Goal: Information Seeking & Learning: Learn about a topic

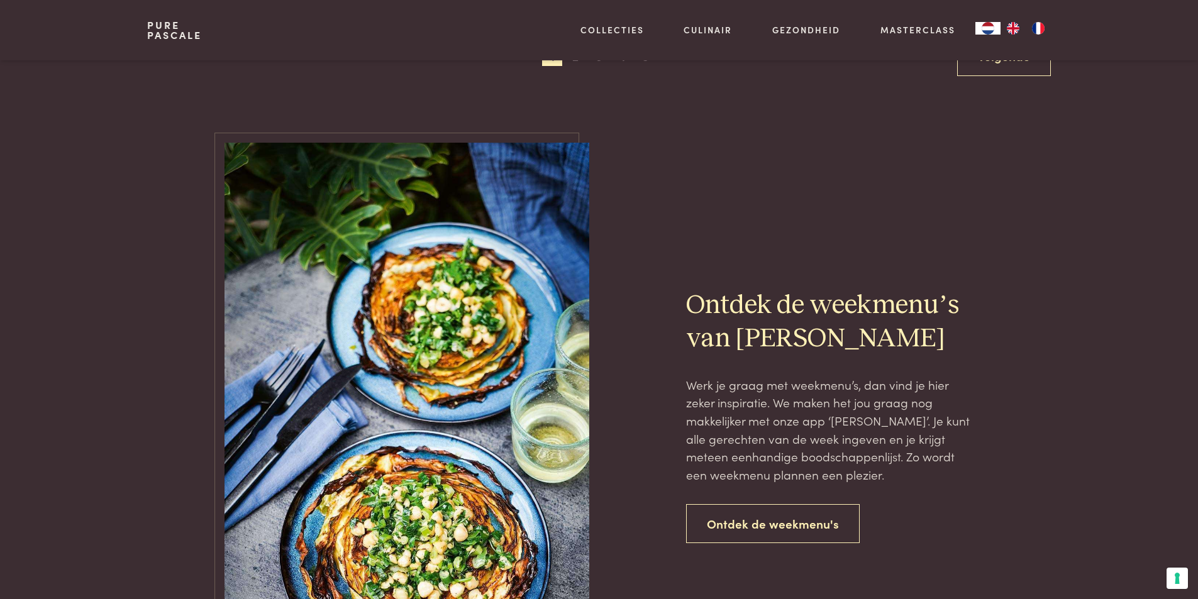
scroll to position [2390, 0]
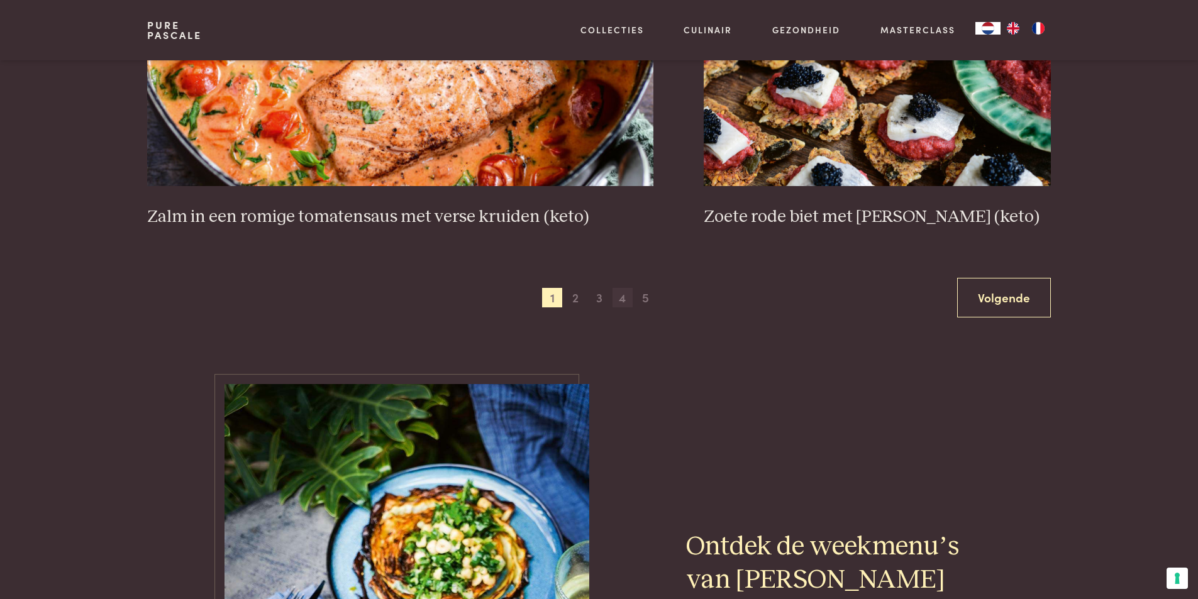
click at [629, 301] on span "4" at bounding box center [623, 298] width 20 height 20
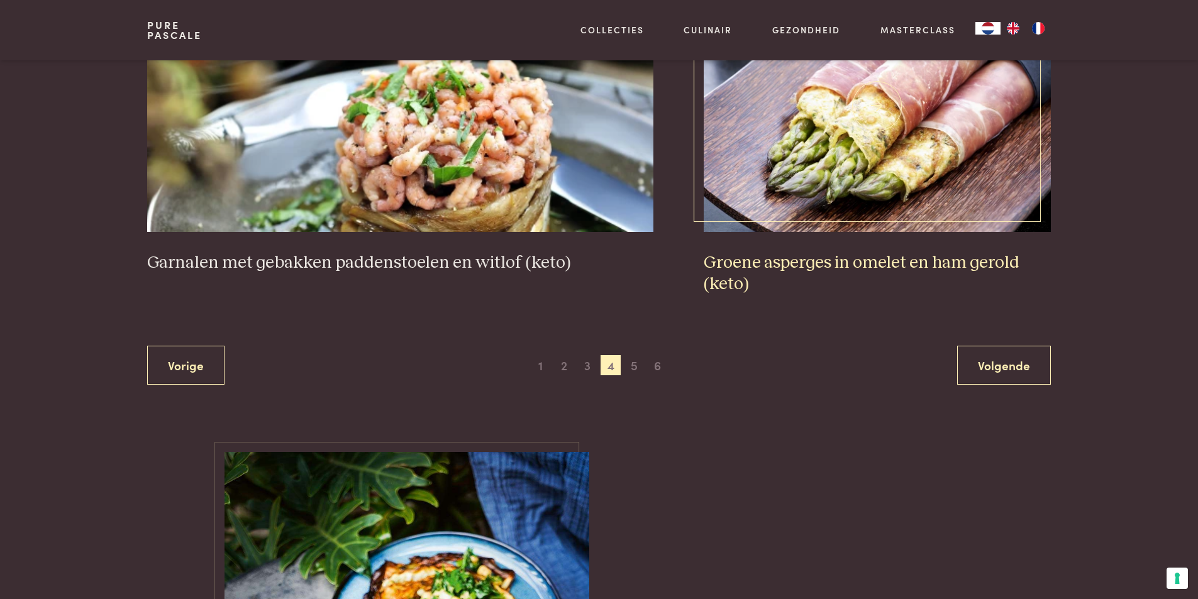
scroll to position [2302, 0]
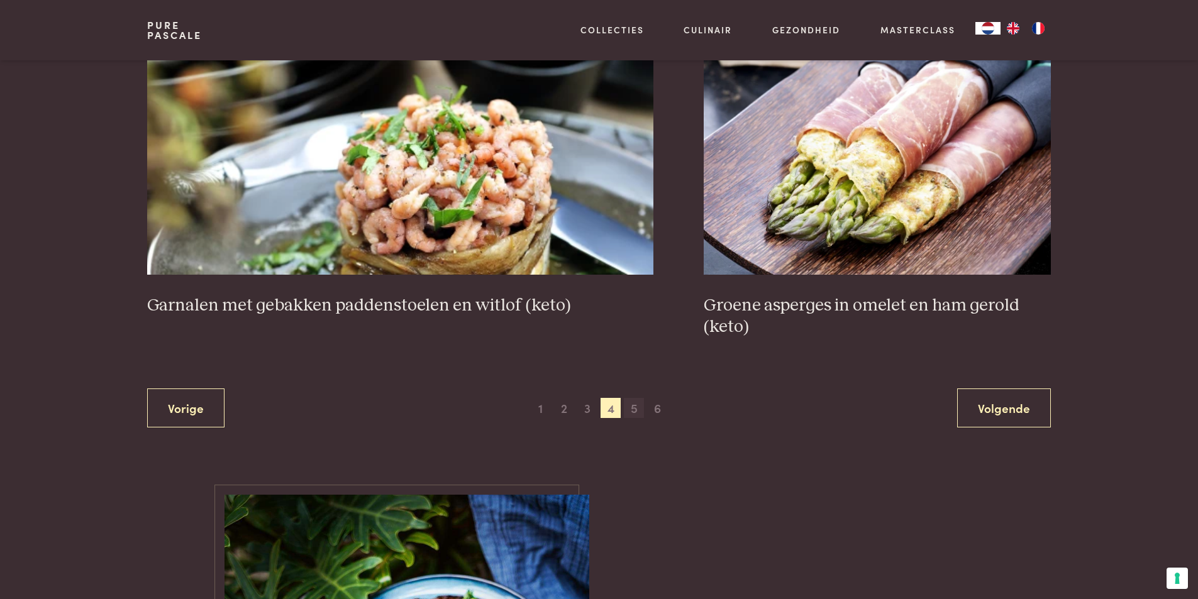
click at [633, 406] on span "5" at bounding box center [634, 408] width 20 height 20
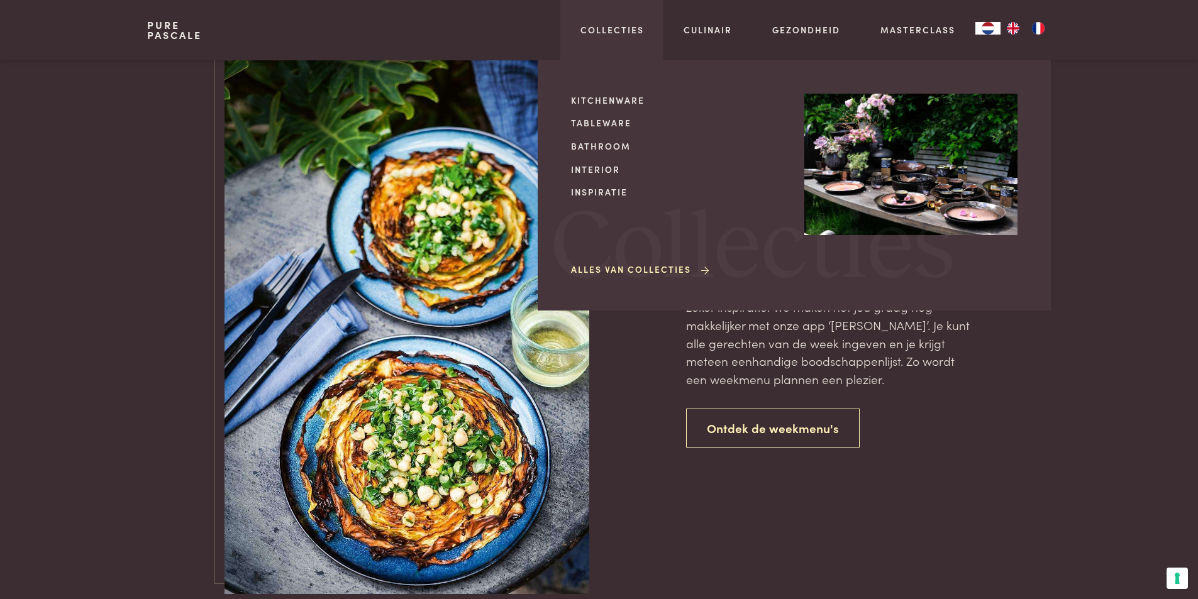
scroll to position [2413, 0]
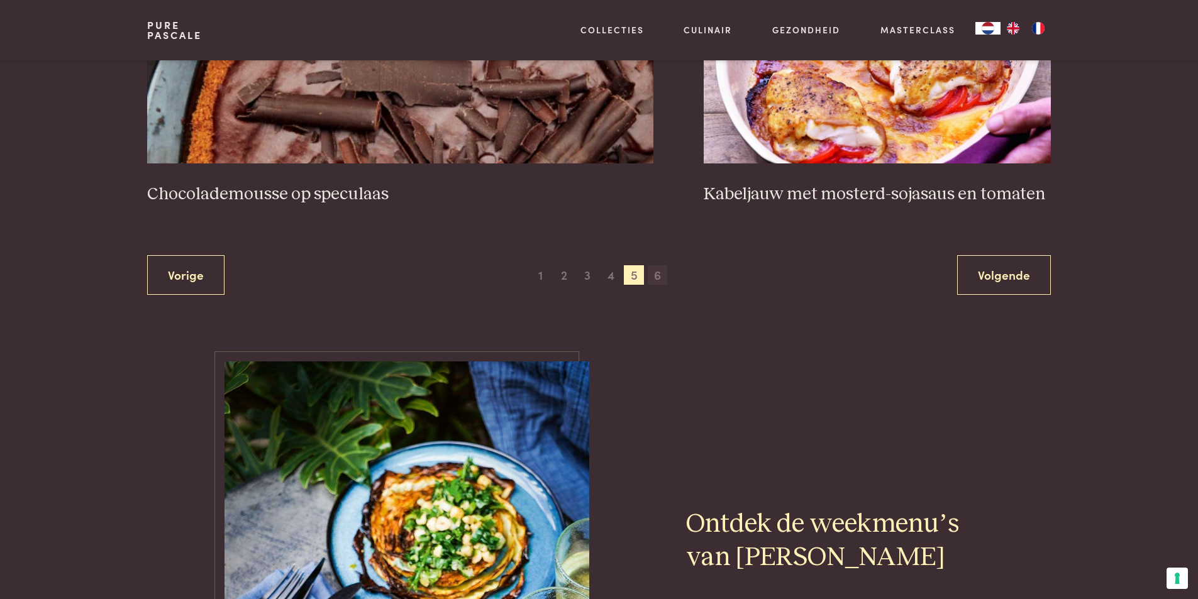
click at [657, 276] on span "6" at bounding box center [658, 275] width 20 height 20
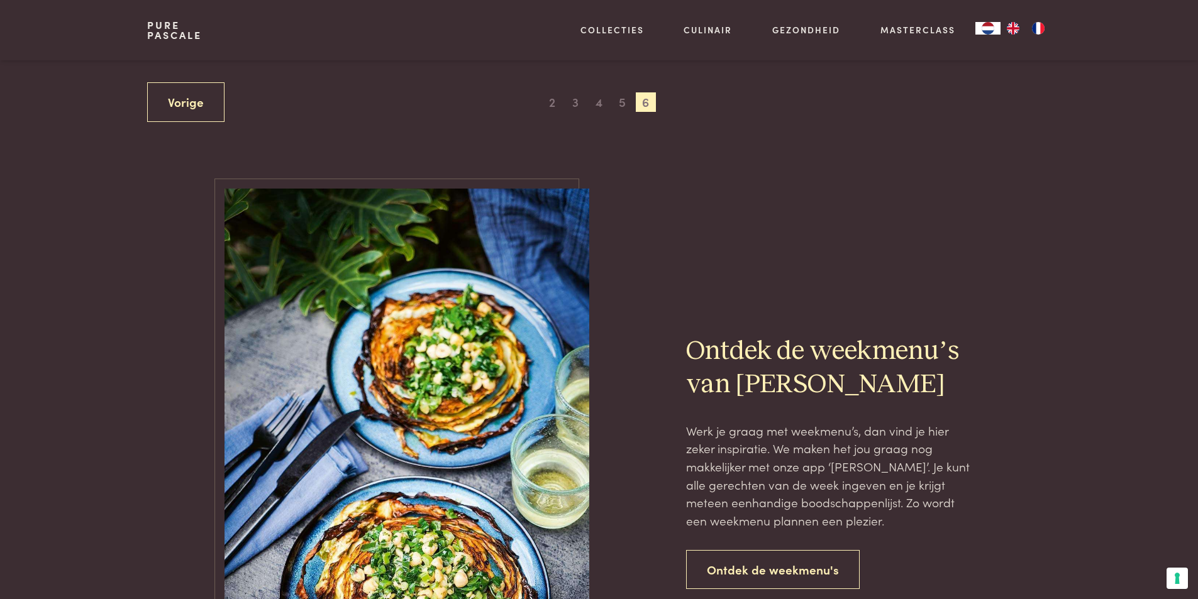
scroll to position [792, 0]
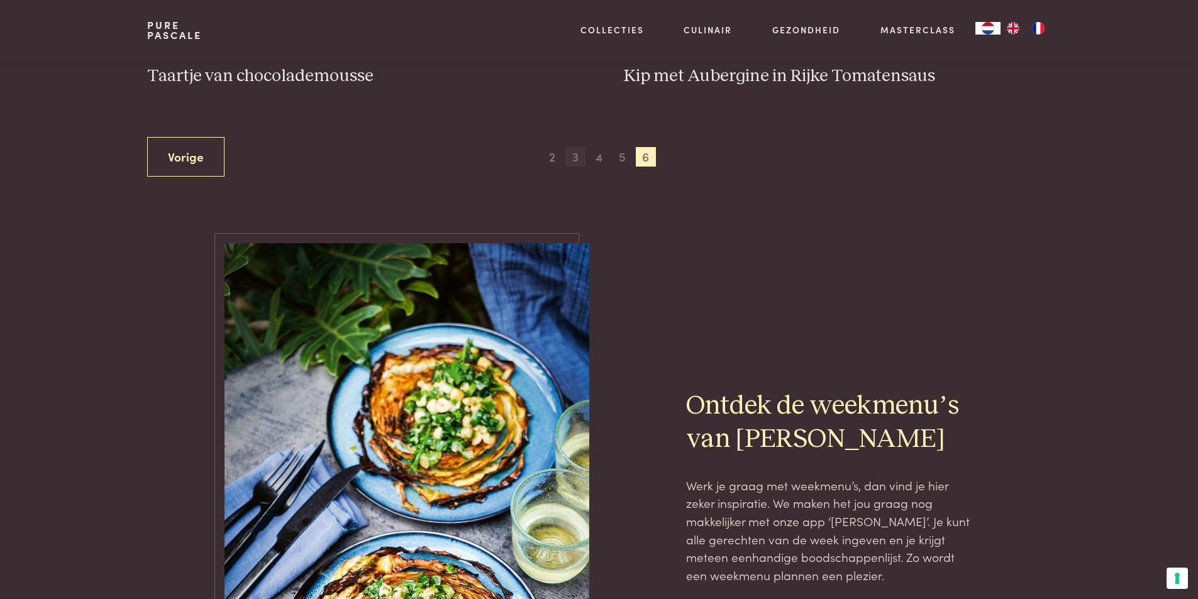
click at [579, 158] on span "3" at bounding box center [576, 157] width 20 height 20
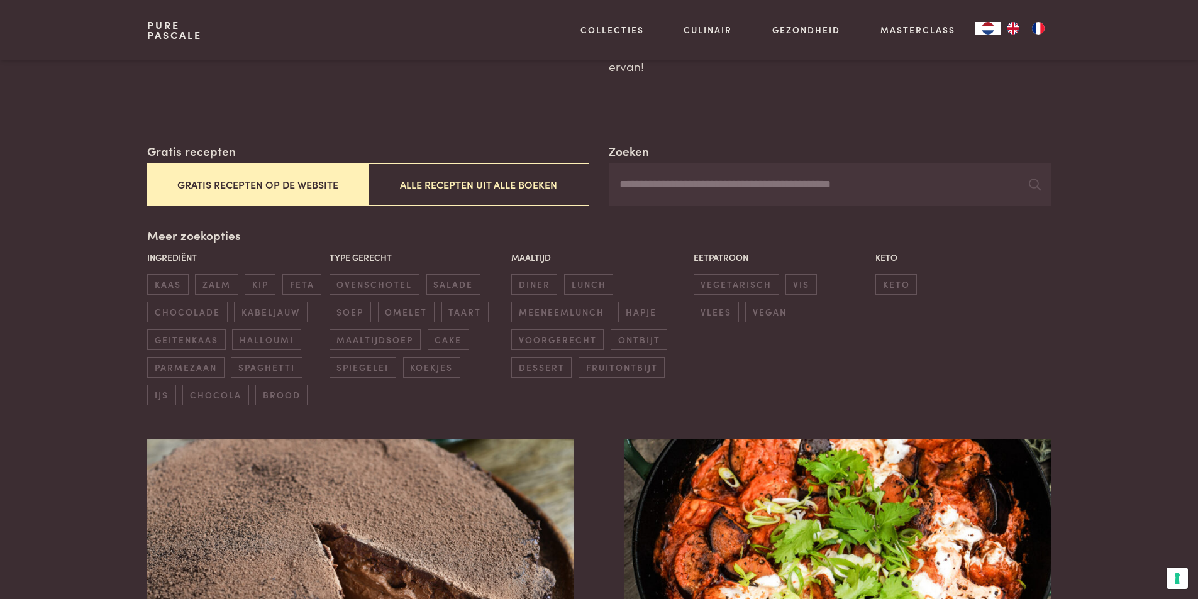
scroll to position [440, 0]
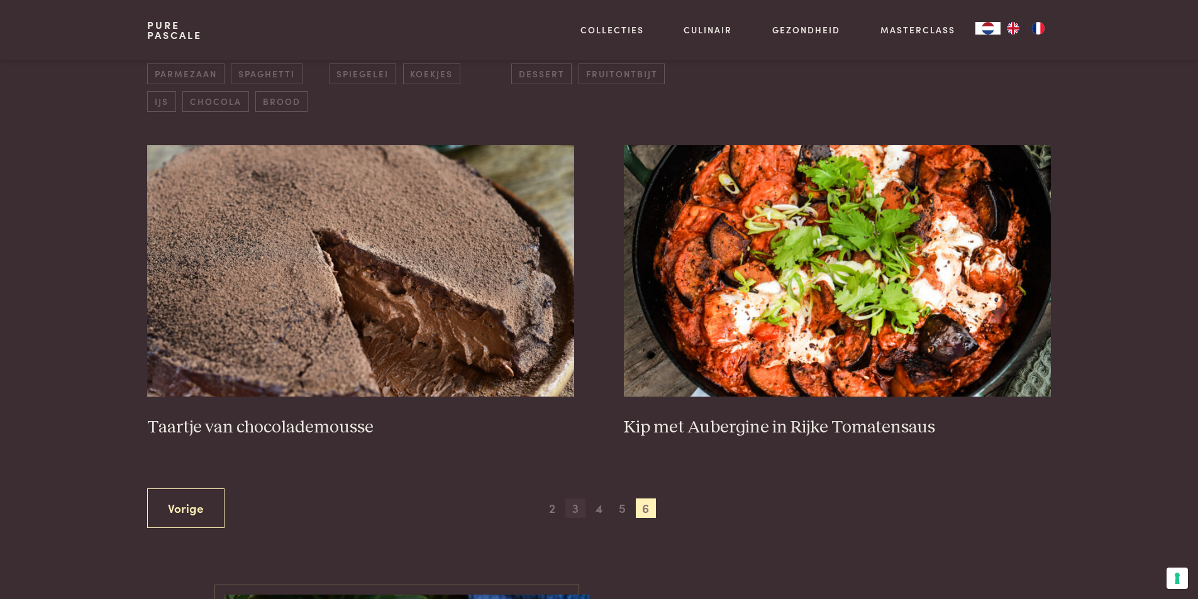
click at [572, 514] on span "3" at bounding box center [576, 509] width 20 height 20
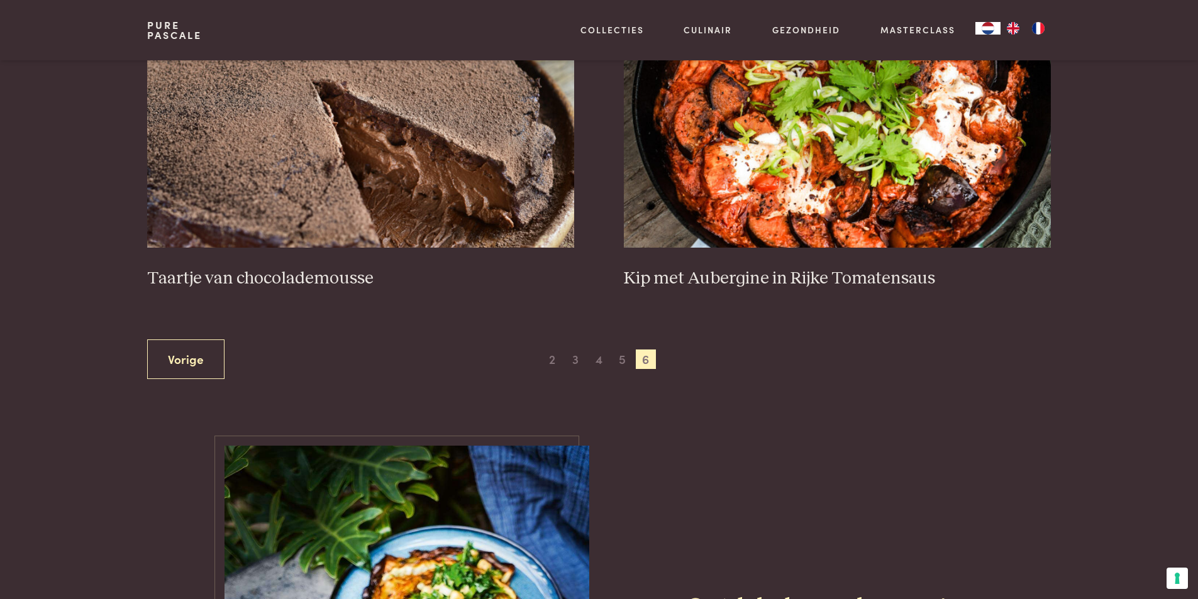
scroll to position [603, 0]
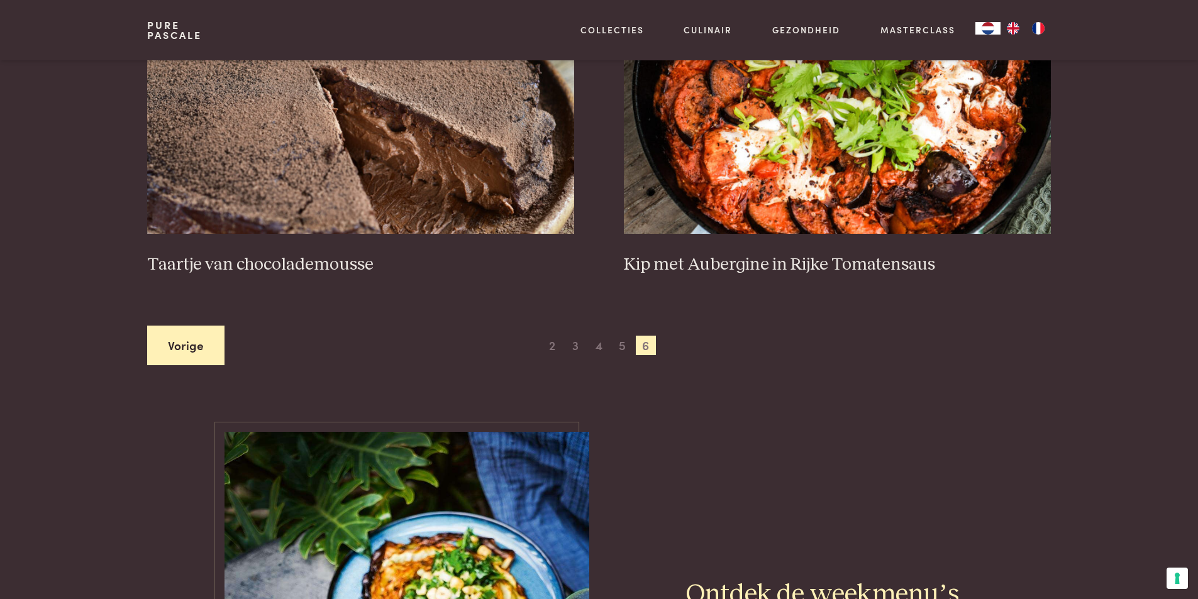
click at [178, 335] on link "Vorige" at bounding box center [185, 346] width 77 height 40
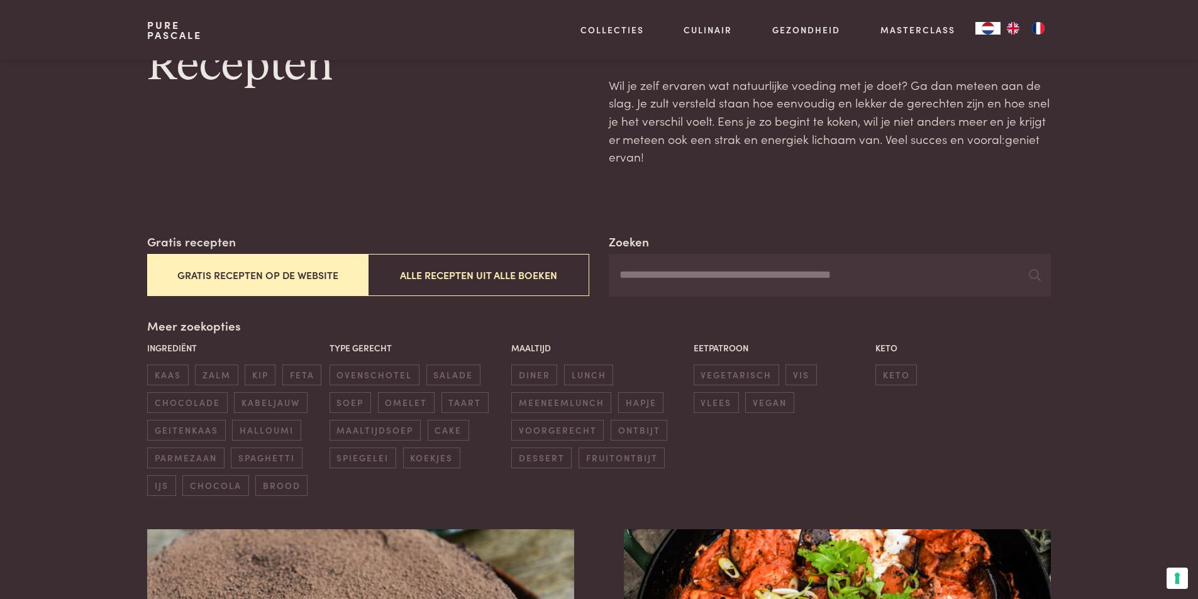
scroll to position [0, 0]
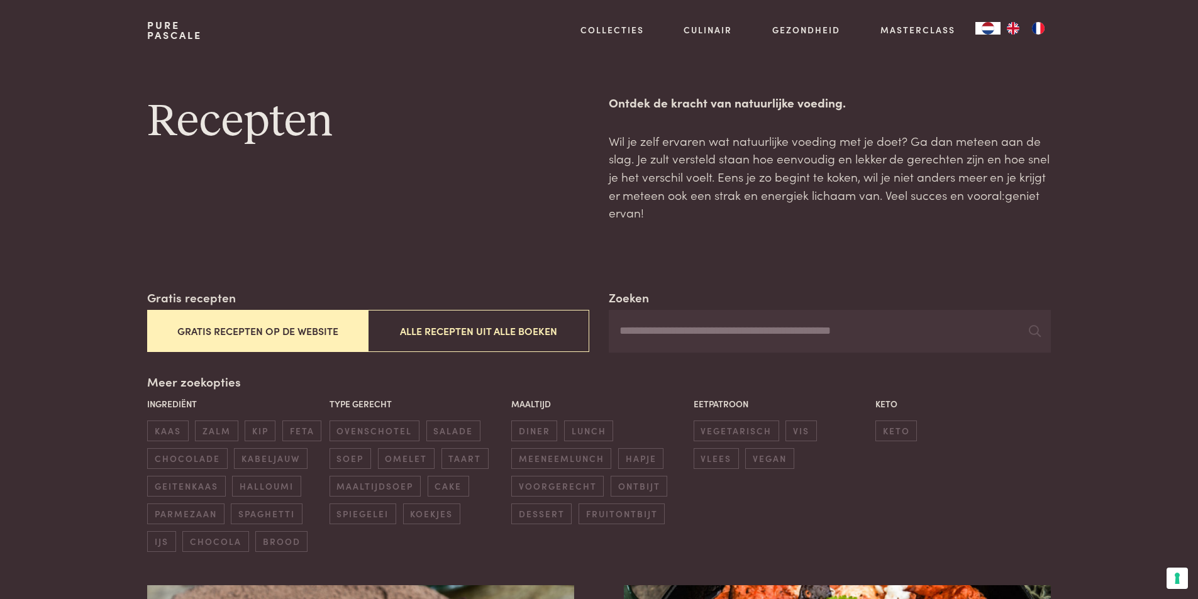
click at [284, 332] on button "Gratis recepten op de website" at bounding box center [257, 331] width 221 height 42
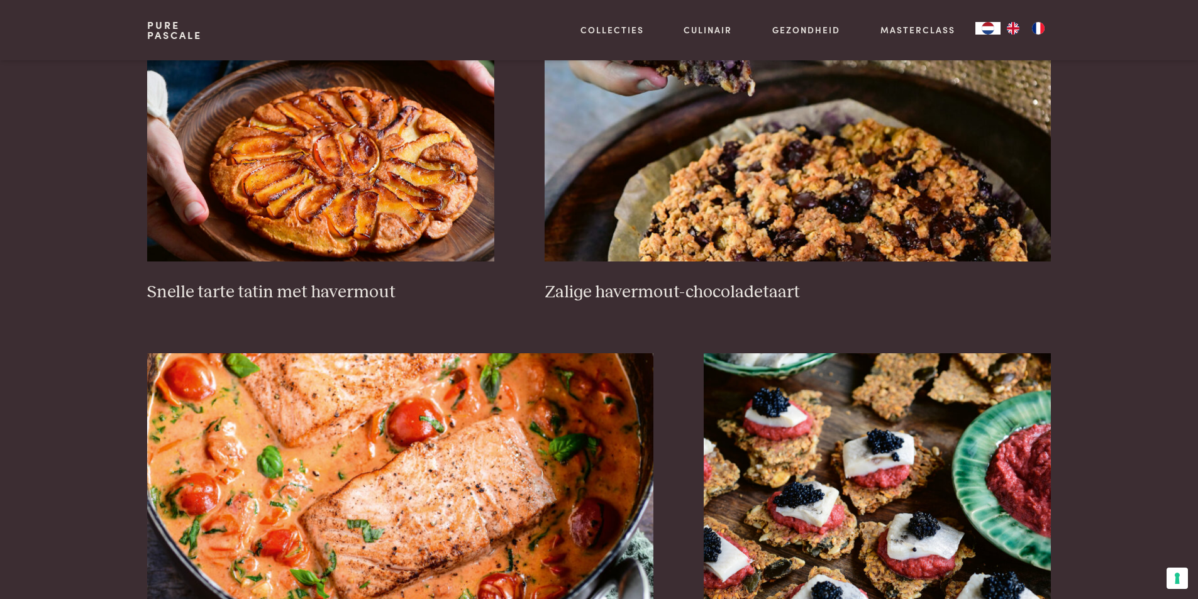
scroll to position [2176, 0]
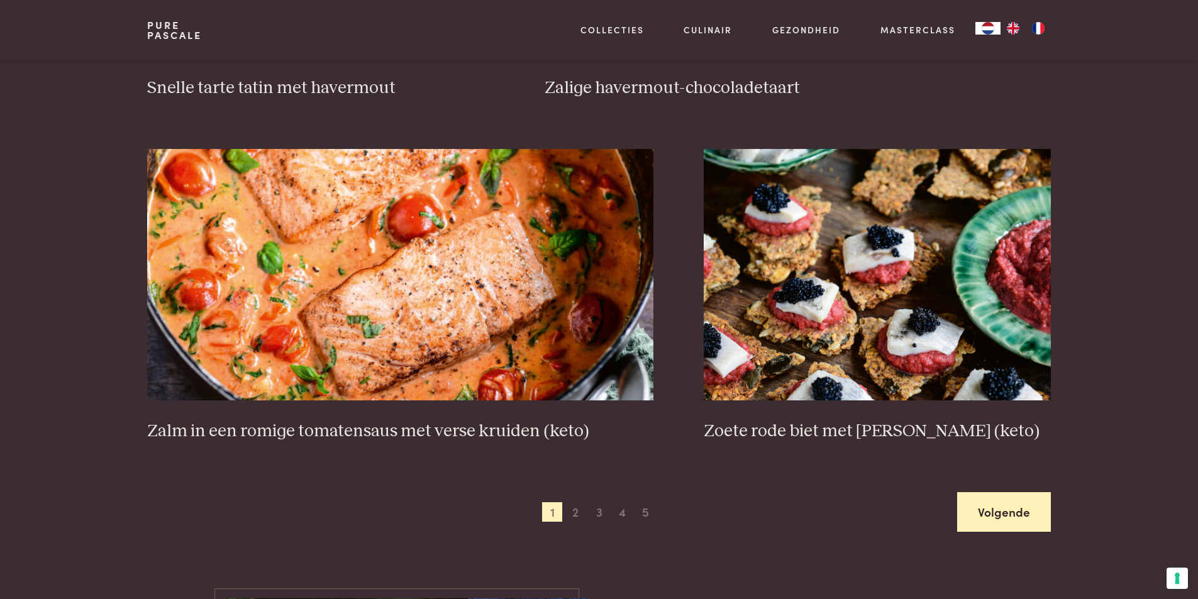
click at [962, 525] on link "Volgende" at bounding box center [1004, 513] width 94 height 40
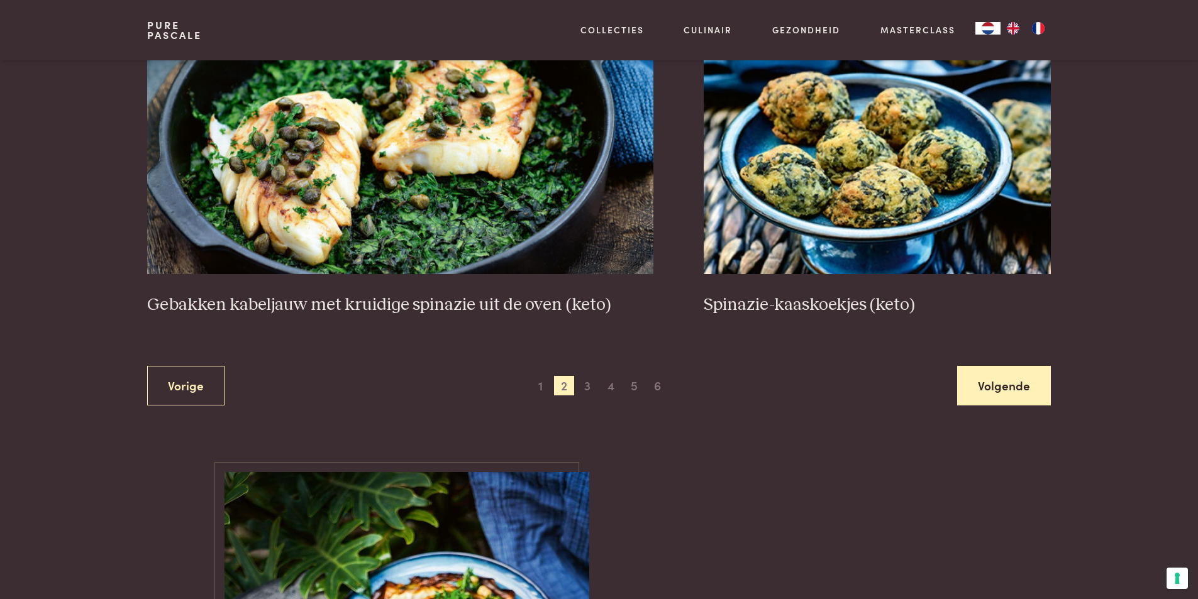
click at [1047, 375] on link "Volgende" at bounding box center [1004, 386] width 94 height 40
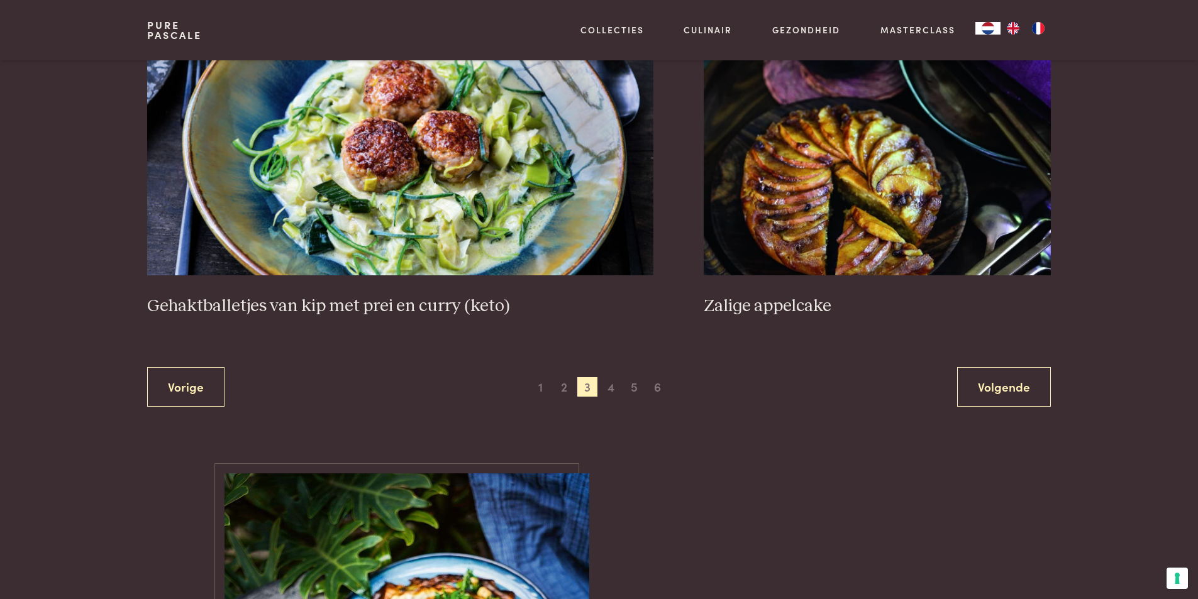
scroll to position [2365, 0]
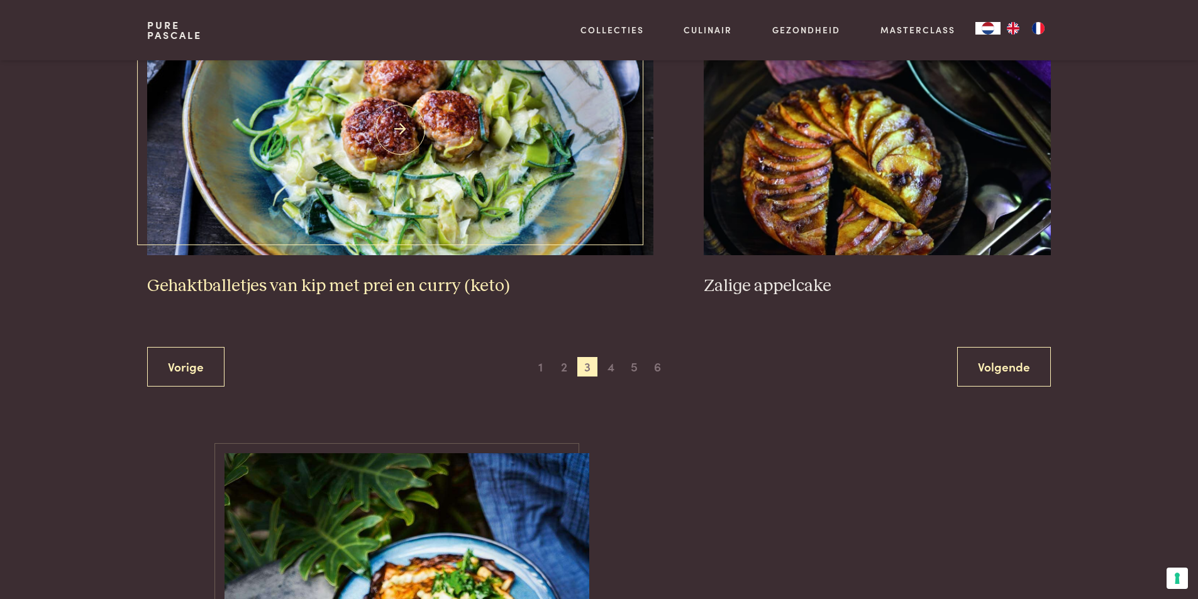
click at [434, 185] on img at bounding box center [400, 130] width 506 height 252
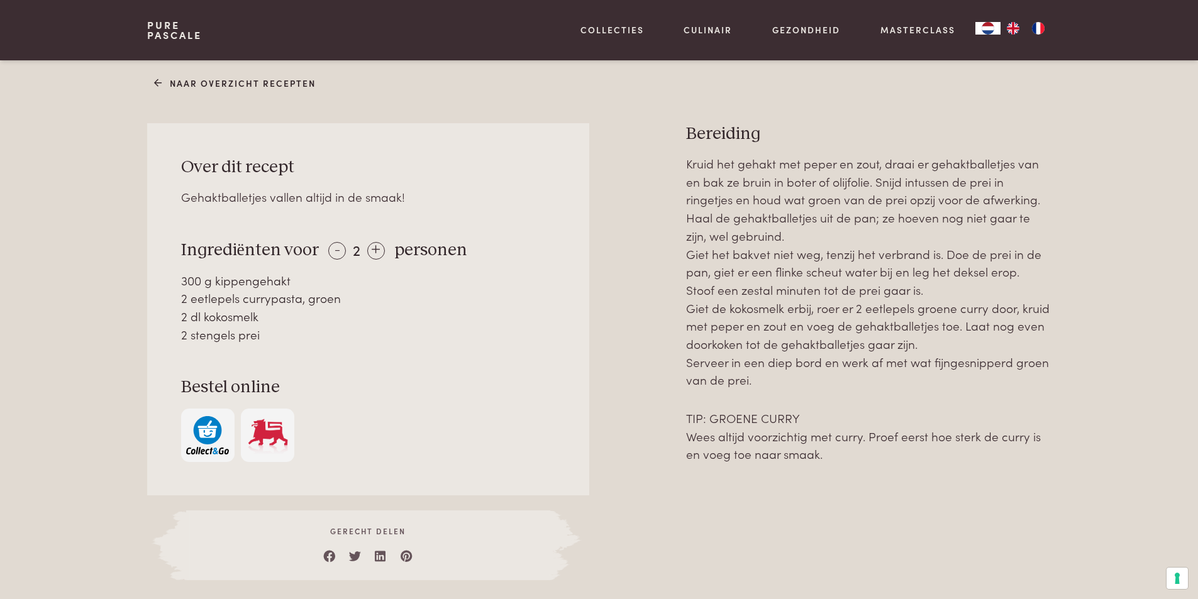
scroll to position [503, 0]
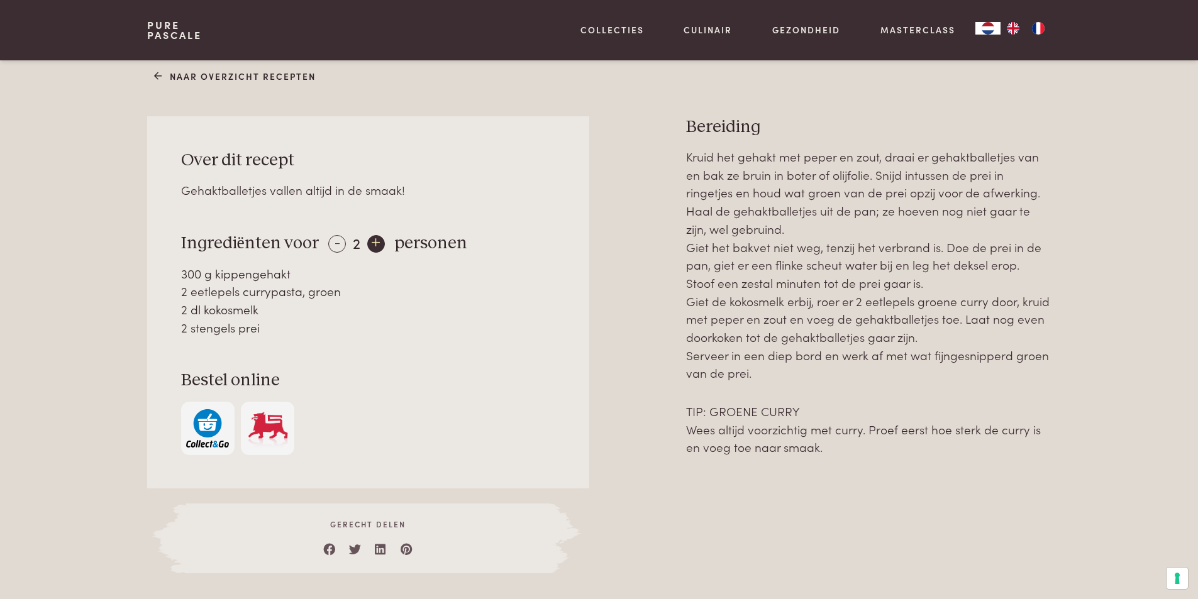
click at [379, 246] on div "+" at bounding box center [376, 244] width 18 height 18
click at [372, 247] on div "+" at bounding box center [376, 244] width 18 height 18
click at [330, 247] on div "-" at bounding box center [337, 244] width 18 height 18
